Goal: Task Accomplishment & Management: Use online tool/utility

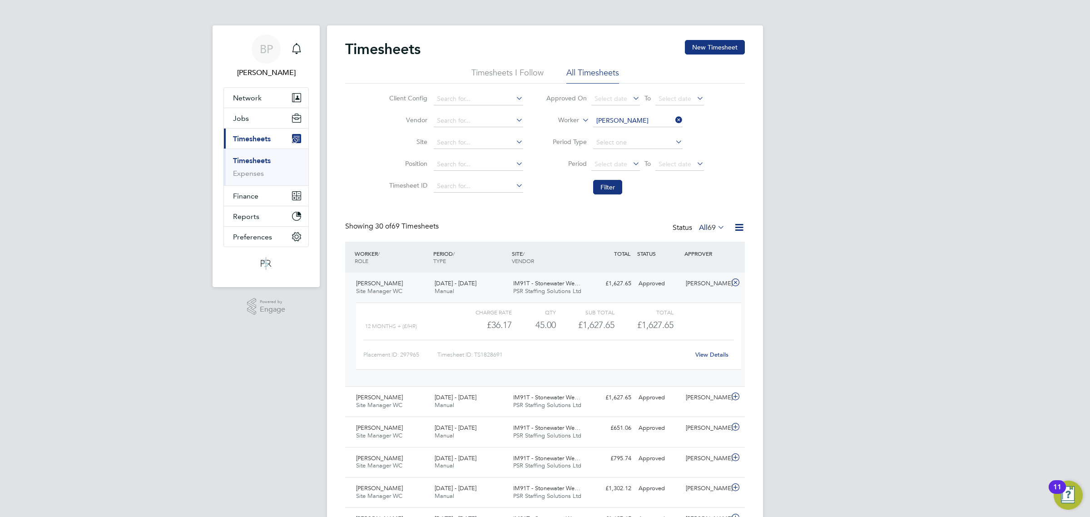
click at [623, 120] on input "[PERSON_NAME]" at bounding box center [638, 120] width 90 height 13
drag, startPoint x: 618, startPoint y: 119, endPoint x: 555, endPoint y: 128, distance: 64.3
click at [555, 128] on li "Worker [PERSON_NAME]" at bounding box center [625, 121] width 181 height 22
type input "brow"
click at [251, 175] on link "Expenses" at bounding box center [248, 173] width 31 height 9
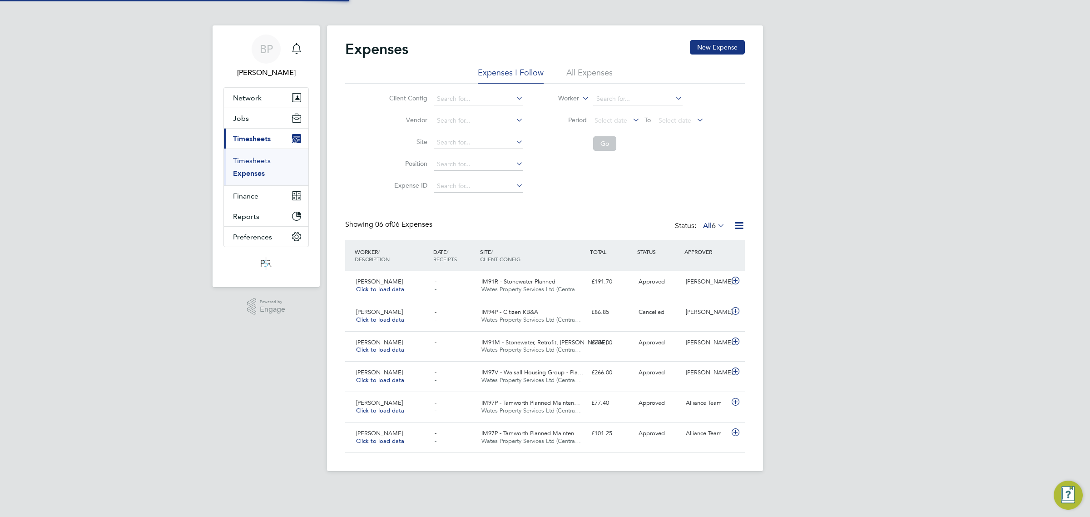
scroll to position [23, 79]
click at [257, 161] on link "Timesheets" at bounding box center [252, 160] width 38 height 9
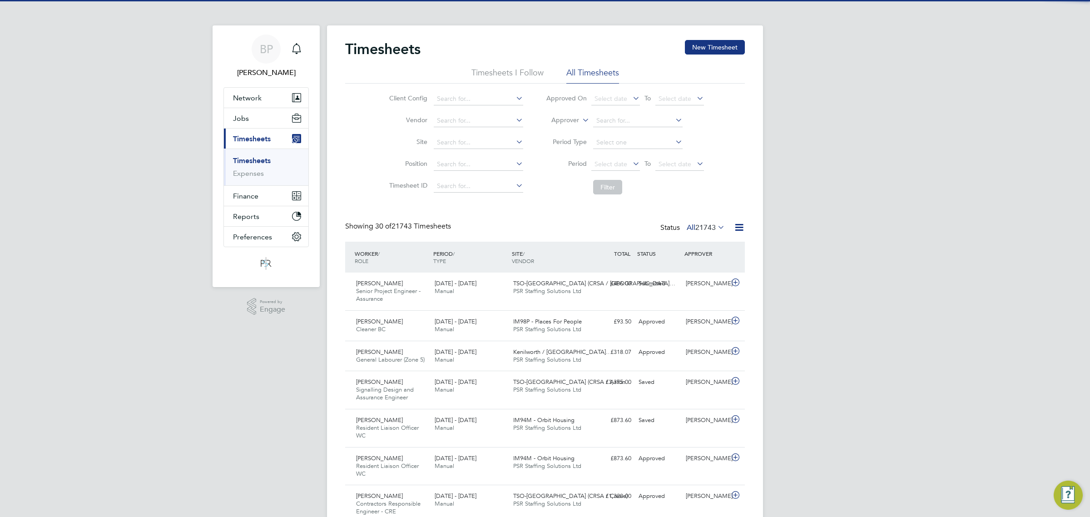
click at [568, 120] on label "Approver" at bounding box center [558, 120] width 41 height 9
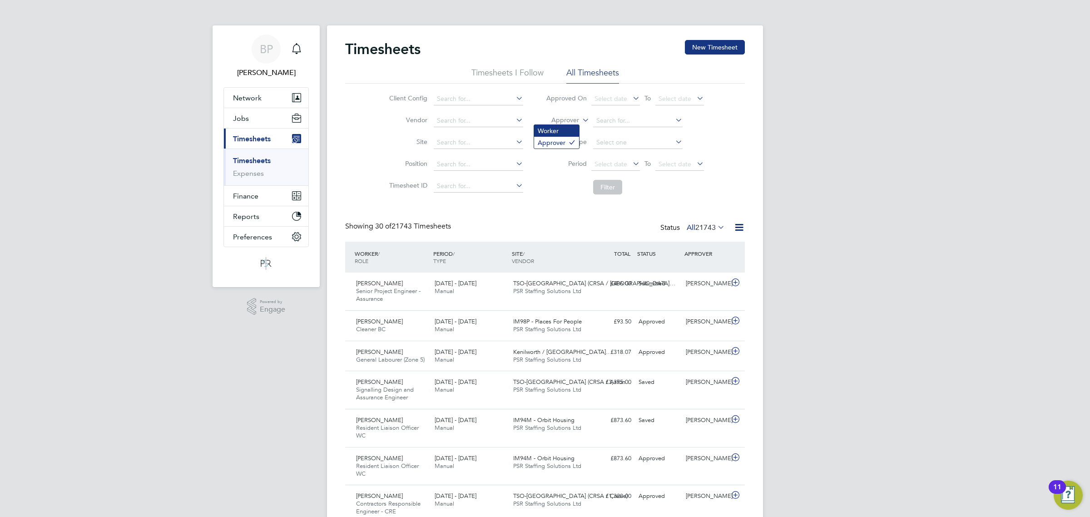
click at [559, 129] on li "Worker" at bounding box center [556, 131] width 45 height 12
click at [613, 120] on input at bounding box center [638, 120] width 90 height 13
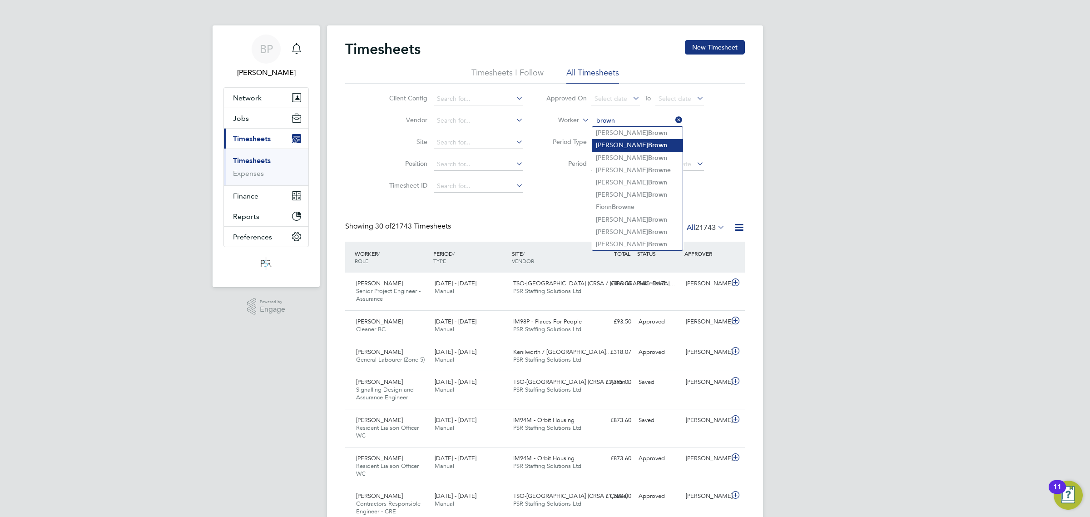
drag, startPoint x: 595, startPoint y: 124, endPoint x: 596, endPoint y: 140, distance: 15.9
click at [589, 135] on ul "Approved On Select date To Select date Worker brown Period Type Period Select d…" at bounding box center [625, 143] width 181 height 111
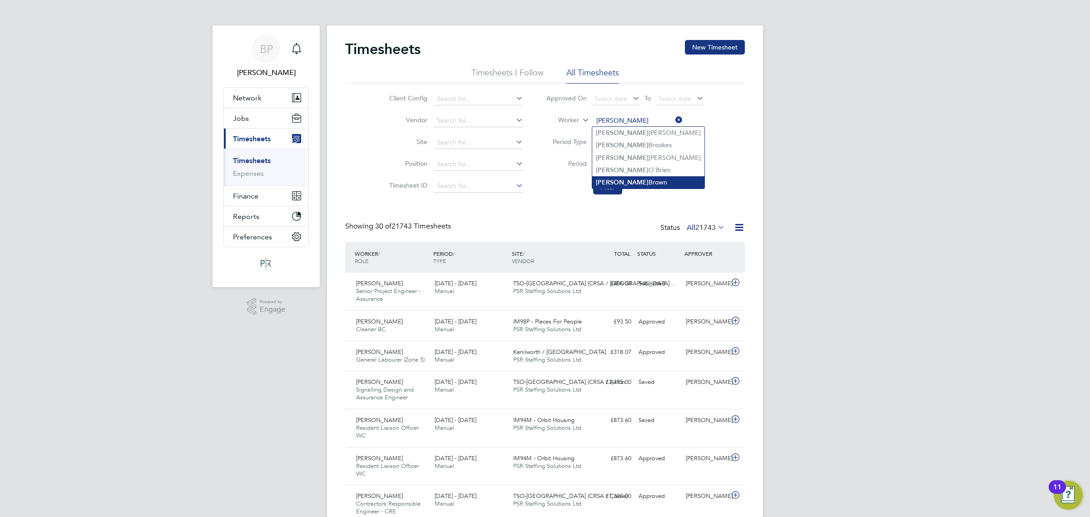
click at [644, 179] on li "[PERSON_NAME]" at bounding box center [648, 182] width 112 height 12
type input "[PERSON_NAME]"
click at [609, 189] on button "Filter" at bounding box center [607, 187] width 29 height 15
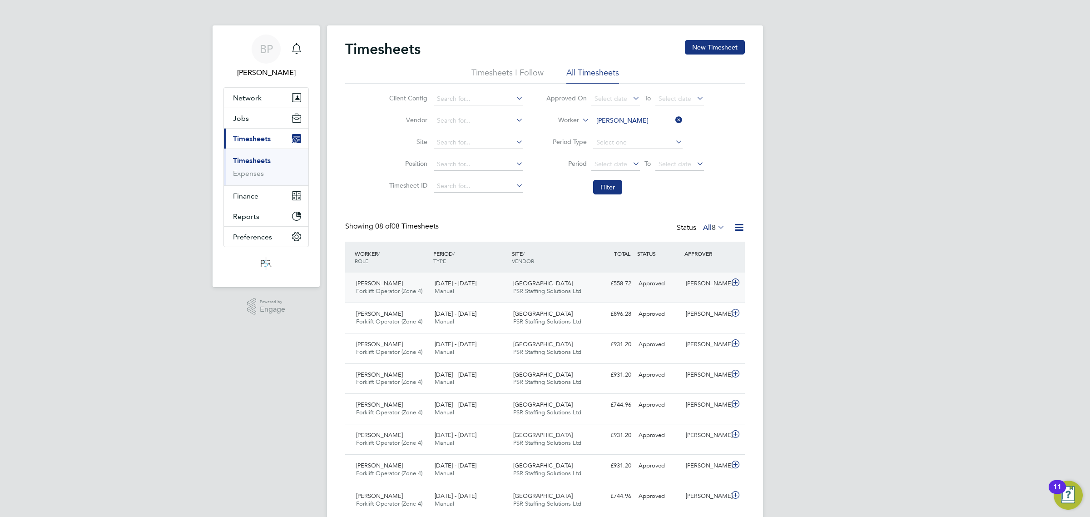
click at [736, 283] on icon at bounding box center [735, 282] width 11 height 7
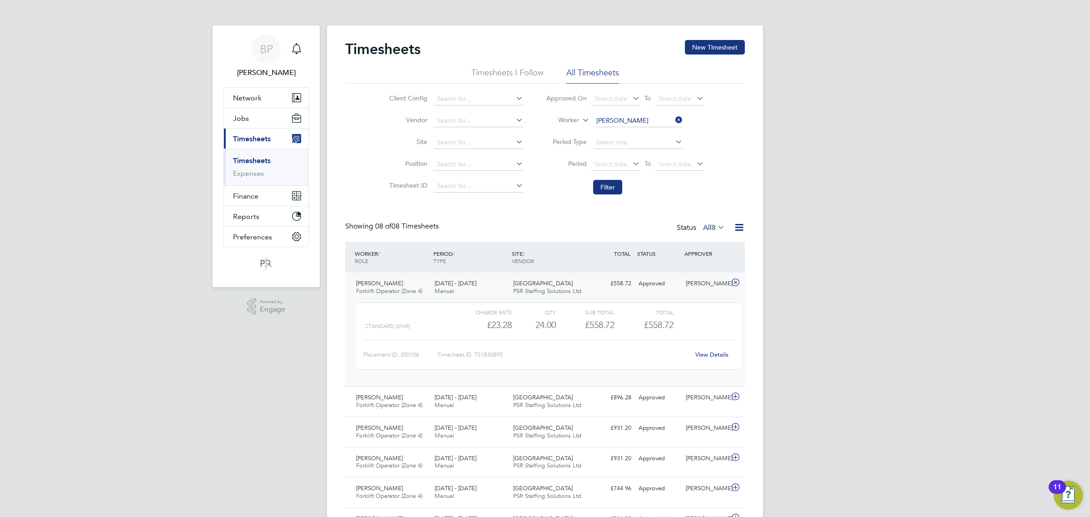
click at [709, 355] on link "View Details" at bounding box center [712, 355] width 33 height 8
click at [251, 169] on li "Timesheets" at bounding box center [267, 162] width 68 height 13
click at [251, 172] on link "Expenses" at bounding box center [248, 173] width 31 height 9
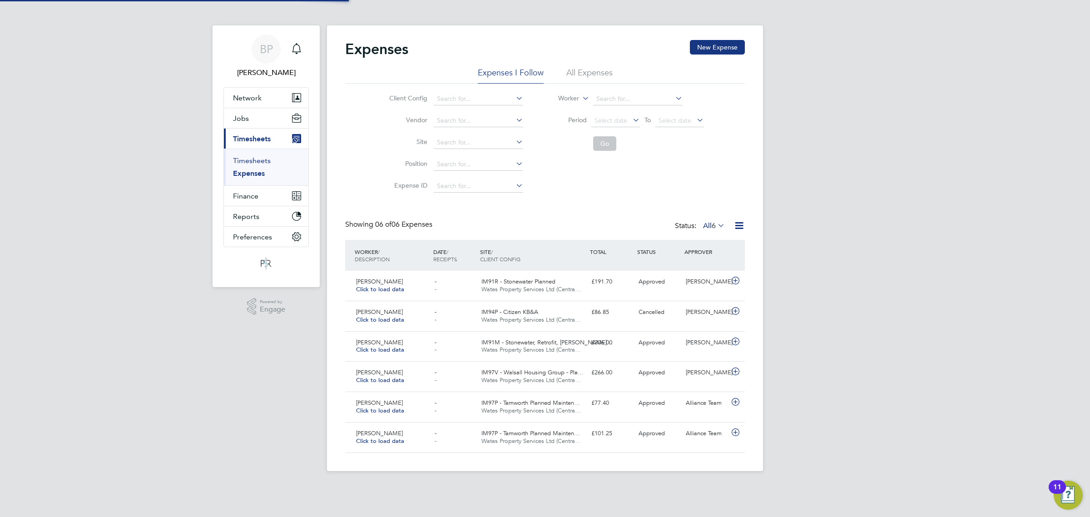
scroll to position [23, 79]
click at [253, 161] on link "Timesheets" at bounding box center [252, 160] width 38 height 9
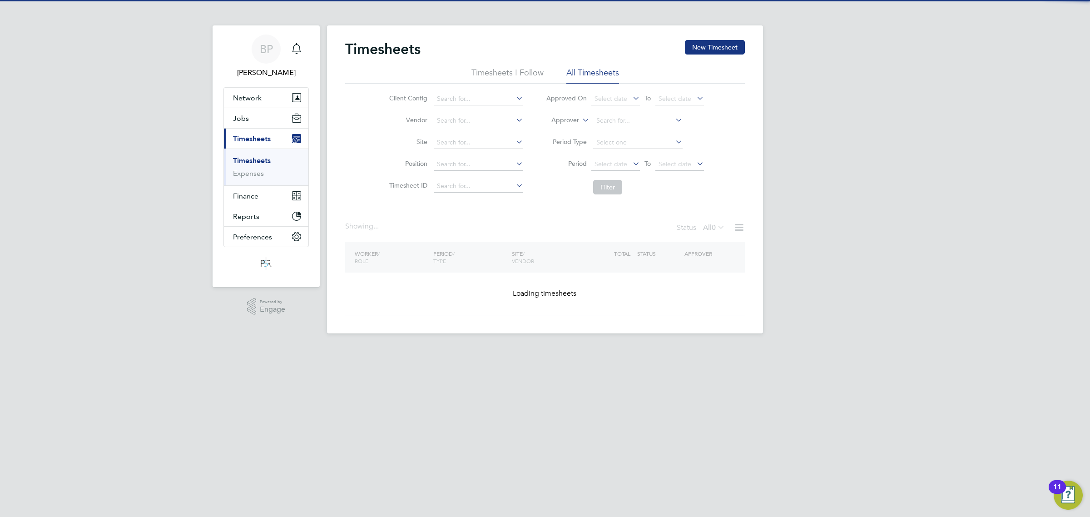
click at [735, 229] on icon at bounding box center [739, 227] width 11 height 11
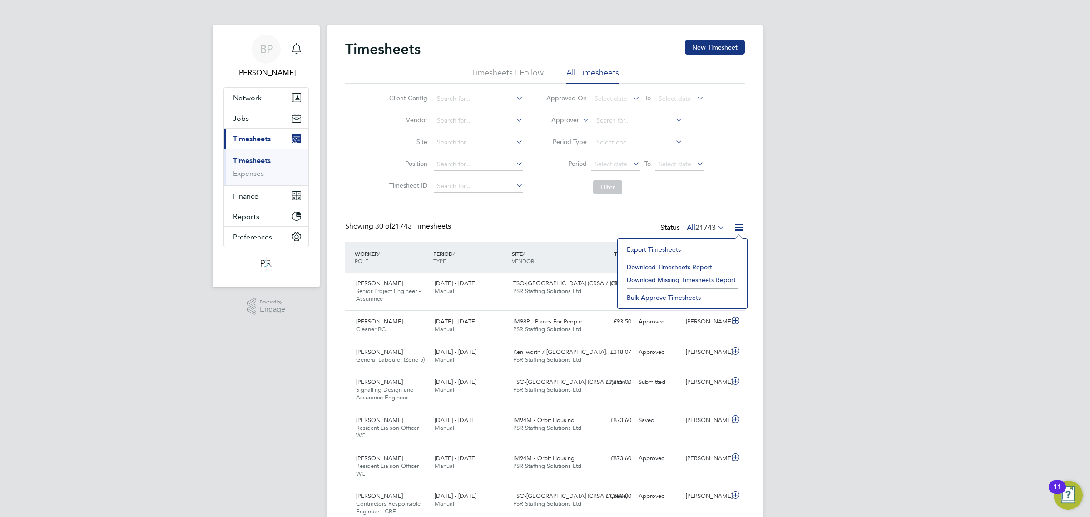
scroll to position [23, 79]
click at [664, 249] on li "Export Timesheets" at bounding box center [682, 249] width 120 height 13
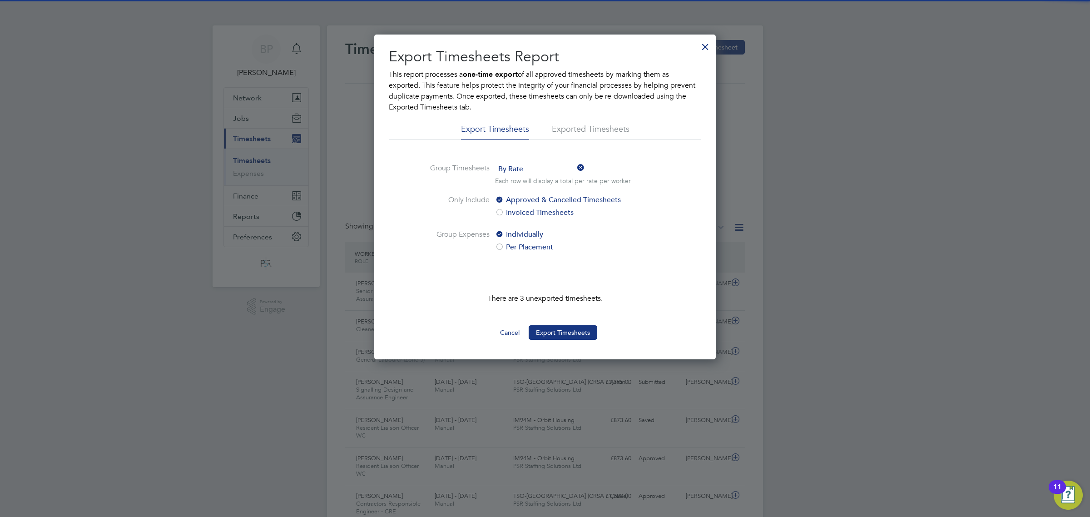
click at [571, 341] on div "Cancel Export Timesheets" at bounding box center [545, 333] width 313 height 16
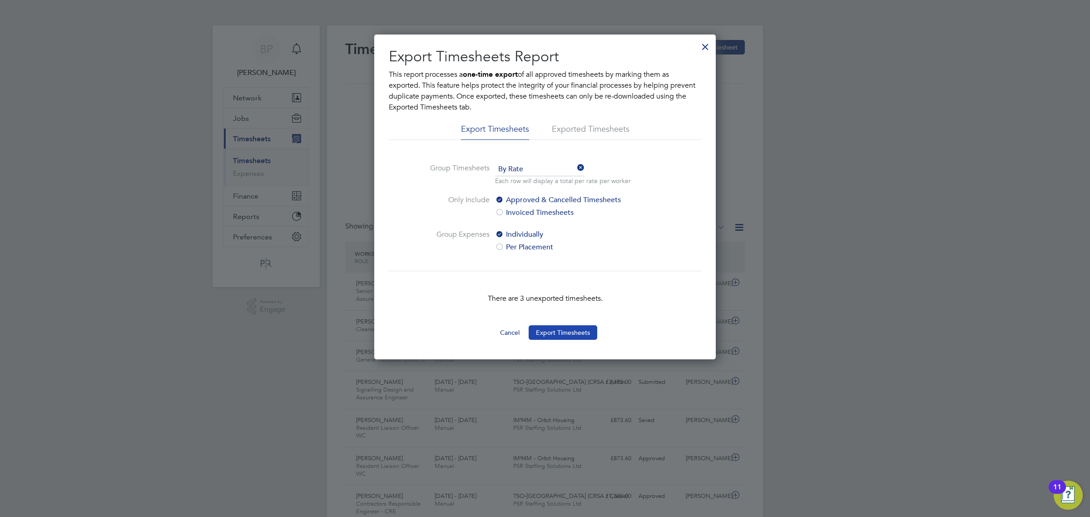
click at [571, 337] on button "Export Timesheets" at bounding box center [563, 332] width 69 height 15
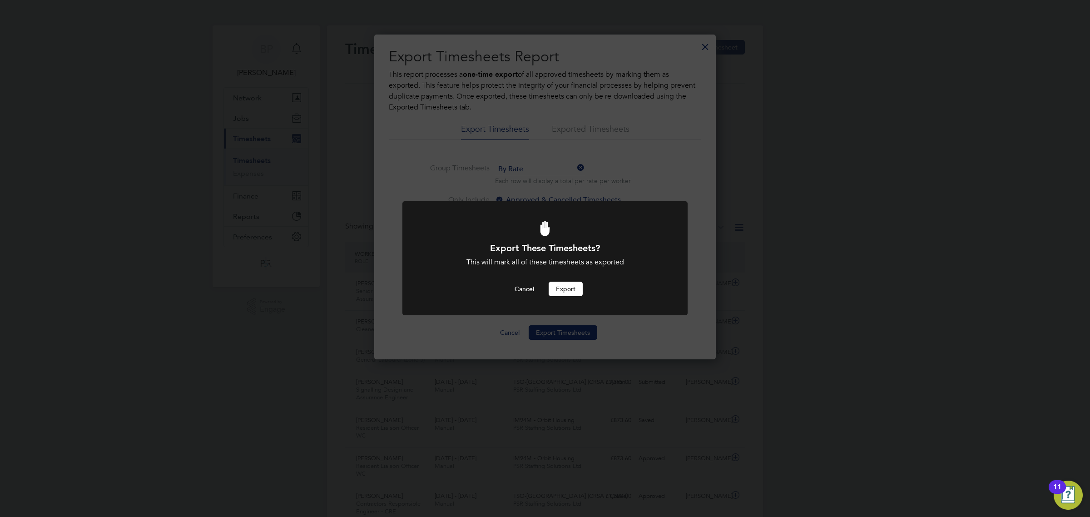
click at [559, 292] on button "Export" at bounding box center [566, 289] width 34 height 15
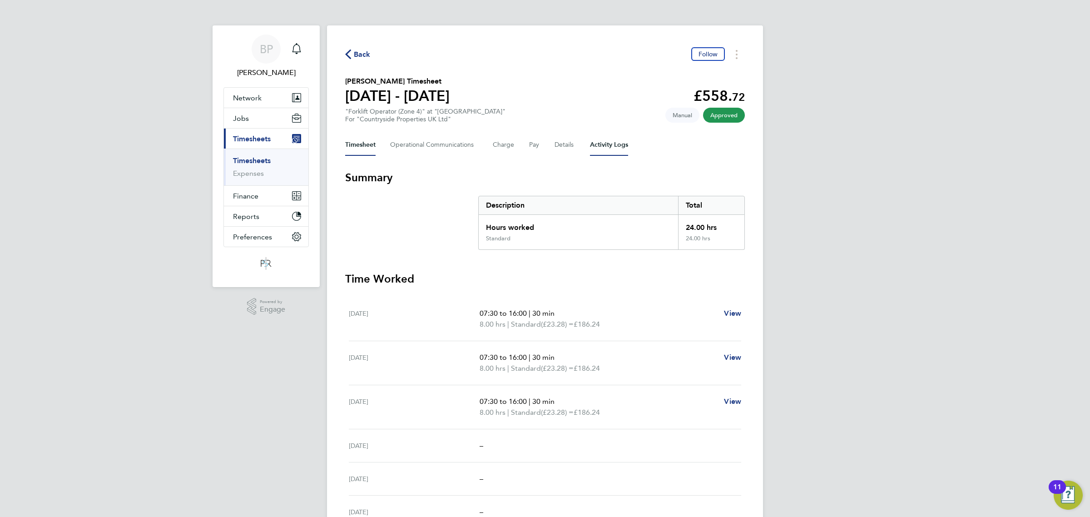
click at [609, 144] on Logs-tab "Activity Logs" at bounding box center [609, 145] width 38 height 22
